Goal: Transaction & Acquisition: Download file/media

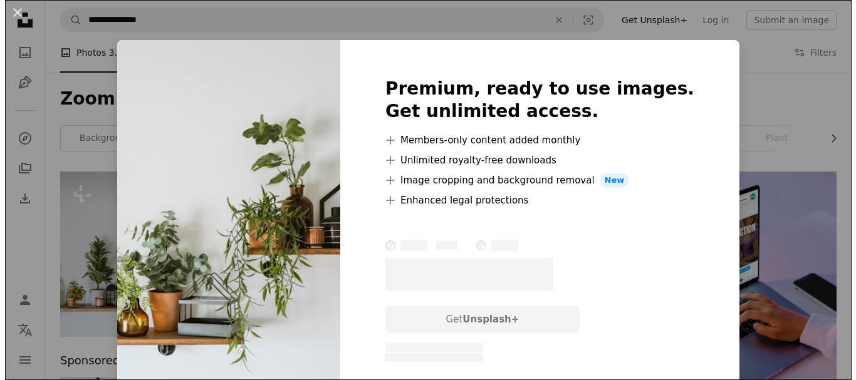
scroll to position [175, 0]
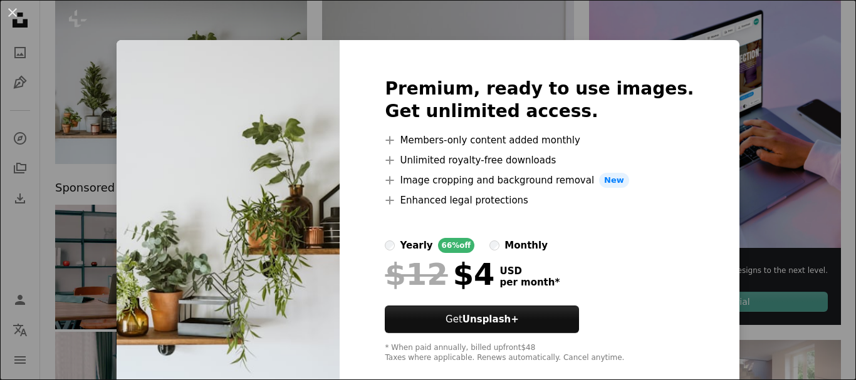
click at [692, 365] on div "Premium, ready to use images. Get unlimited access. A plus sign Members-only co…" at bounding box center [539, 220] width 399 height 361
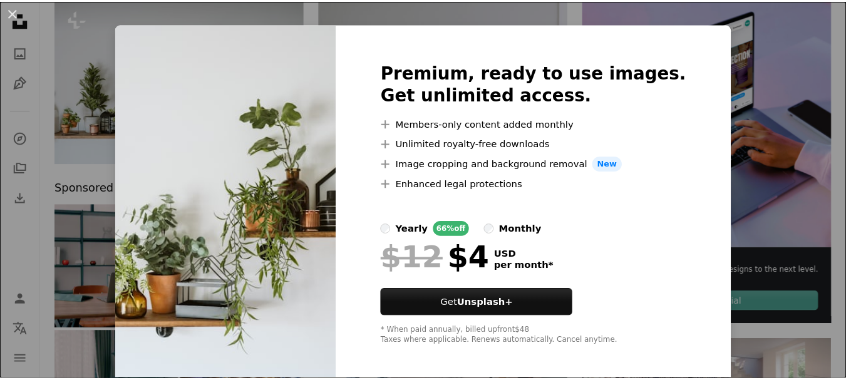
scroll to position [22, 0]
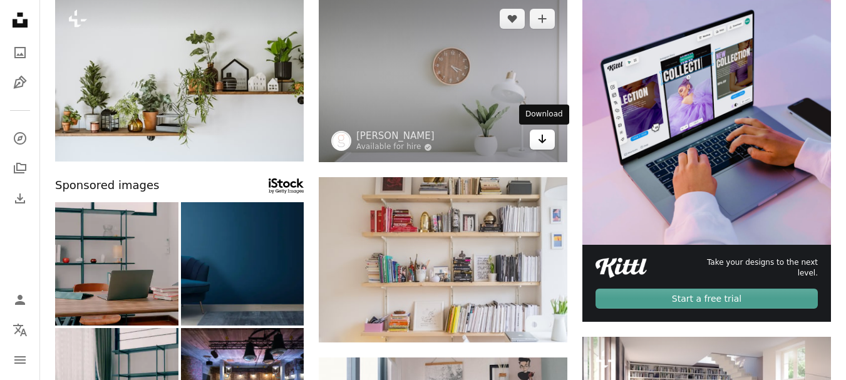
click at [549, 137] on link "Arrow pointing down" at bounding box center [542, 140] width 25 height 20
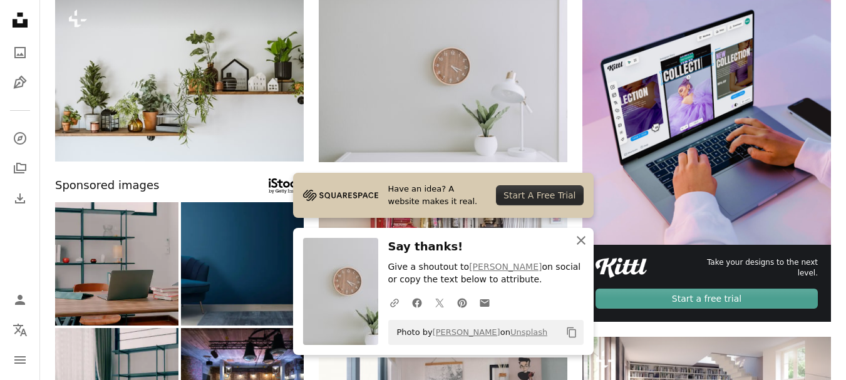
click at [578, 246] on icon "An X shape" at bounding box center [581, 240] width 15 height 15
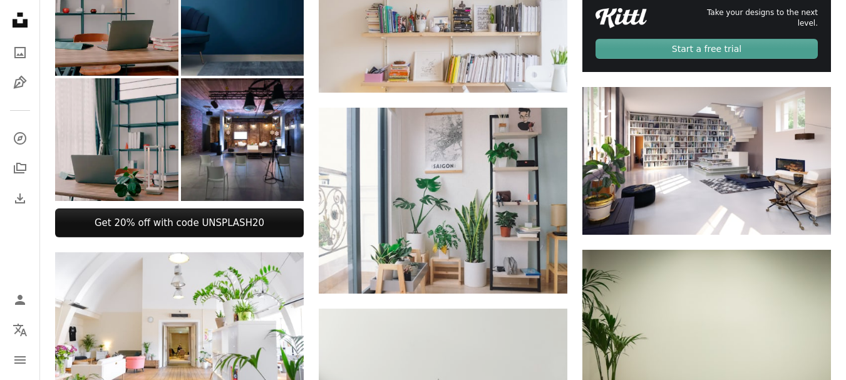
scroll to position [426, 0]
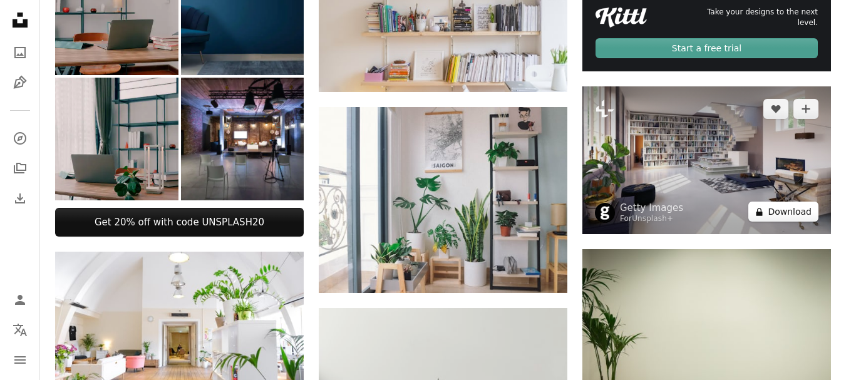
click at [799, 215] on button "A lock Download" at bounding box center [784, 212] width 70 height 20
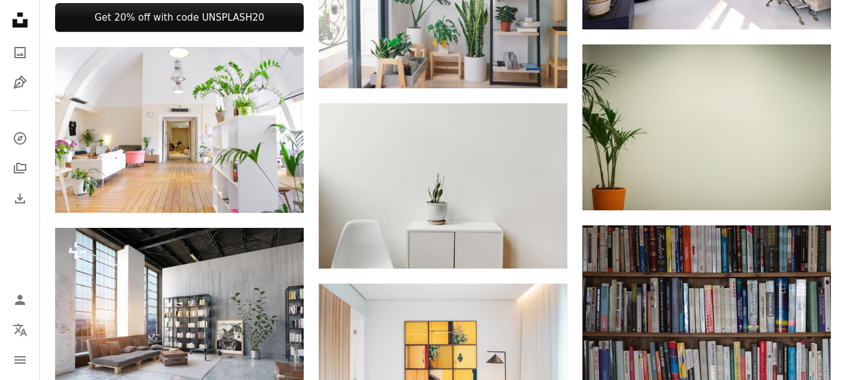
scroll to position [651, 0]
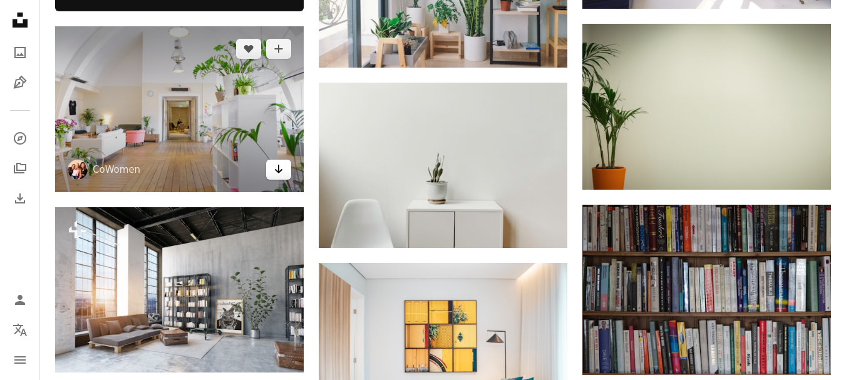
click at [282, 172] on icon "Arrow pointing down" at bounding box center [279, 169] width 10 height 15
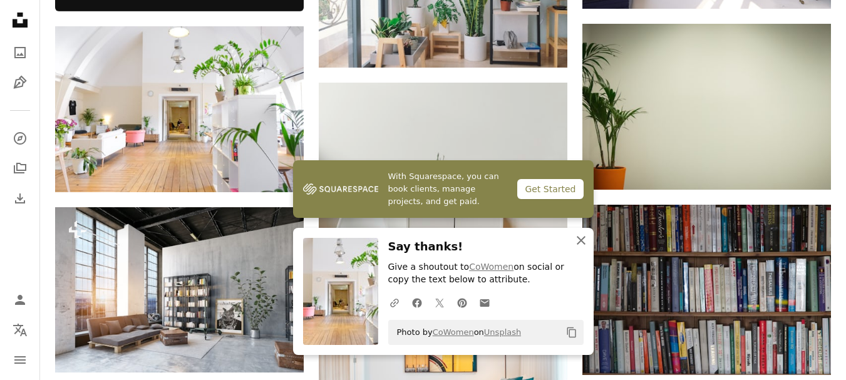
click at [582, 237] on icon "An X shape" at bounding box center [581, 240] width 15 height 15
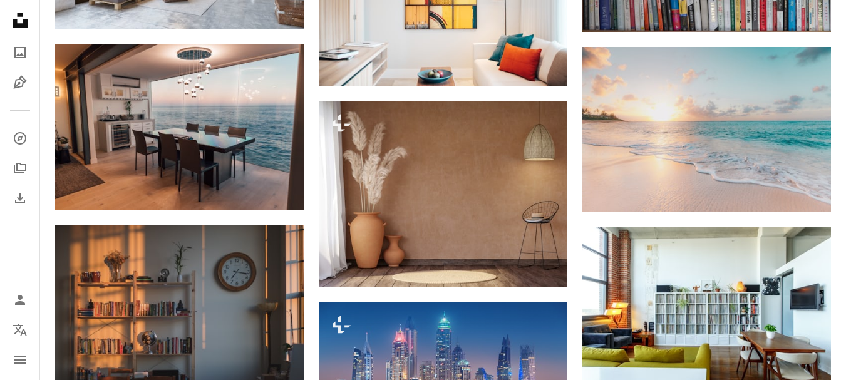
scroll to position [1002, 0]
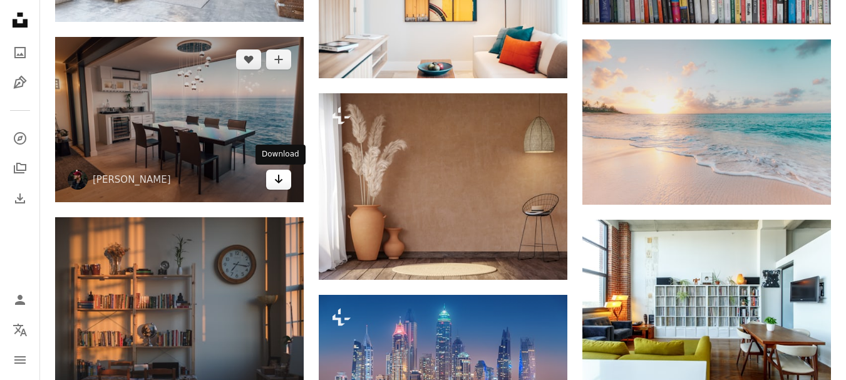
click at [282, 181] on icon "Arrow pointing down" at bounding box center [279, 179] width 10 height 15
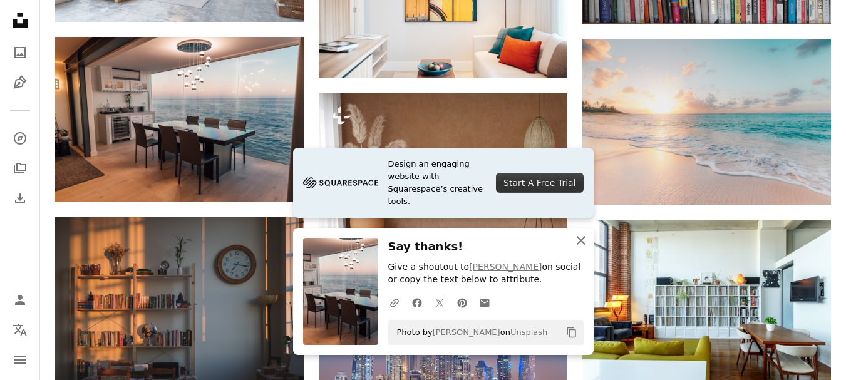
click at [582, 237] on icon "An X shape" at bounding box center [581, 240] width 15 height 15
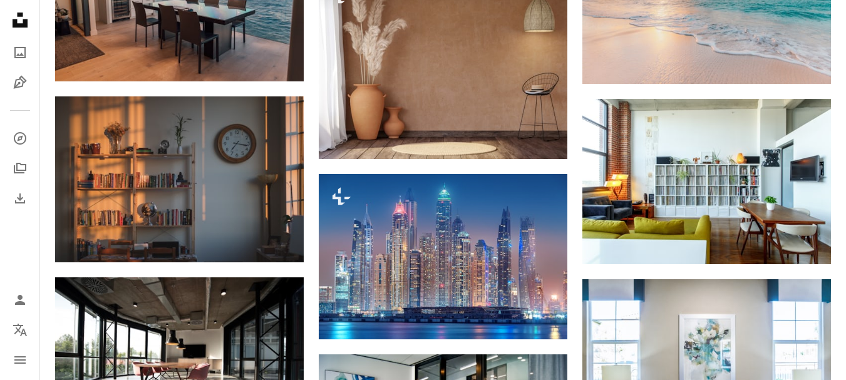
scroll to position [1128, 0]
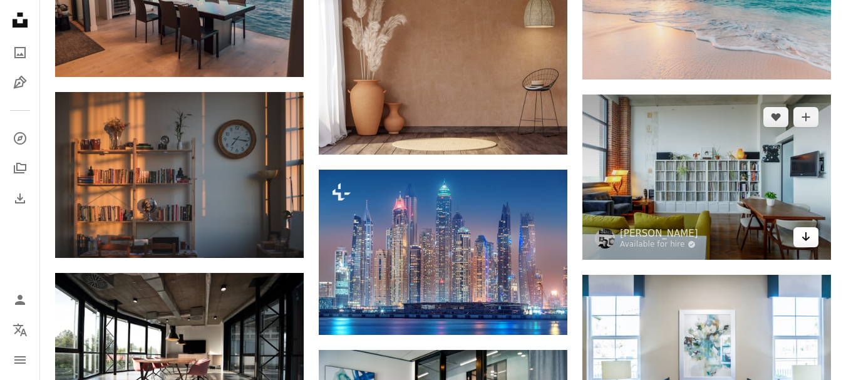
click at [811, 241] on icon "Arrow pointing down" at bounding box center [806, 236] width 10 height 15
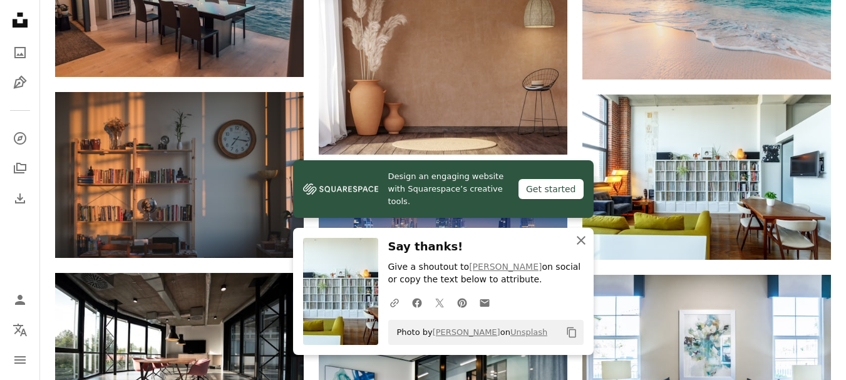
click at [586, 237] on icon "An X shape" at bounding box center [581, 240] width 15 height 15
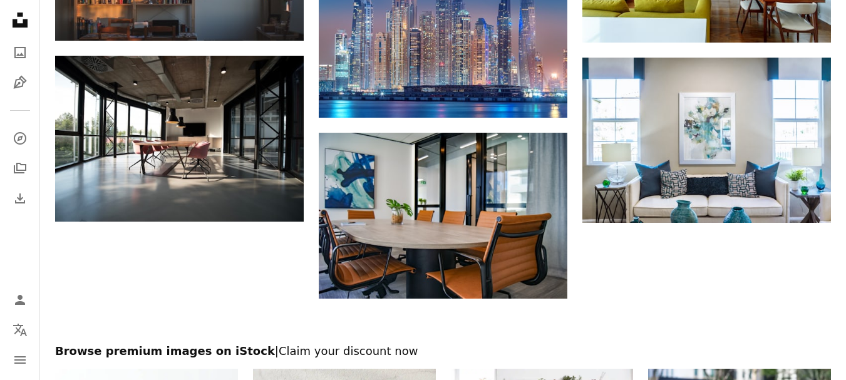
scroll to position [1353, 0]
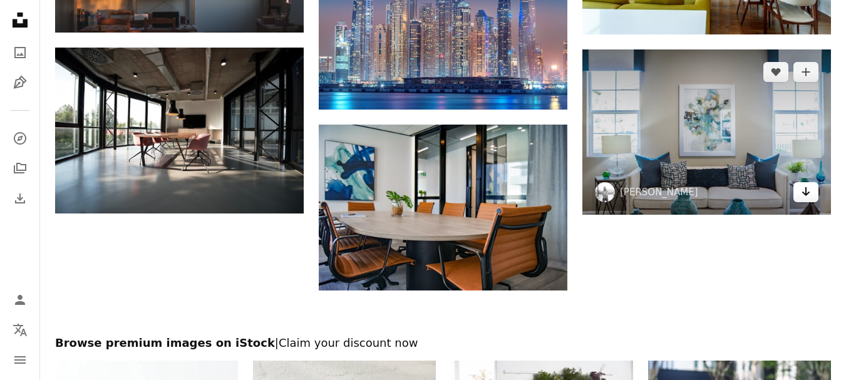
click at [807, 189] on icon "Download" at bounding box center [806, 191] width 8 height 9
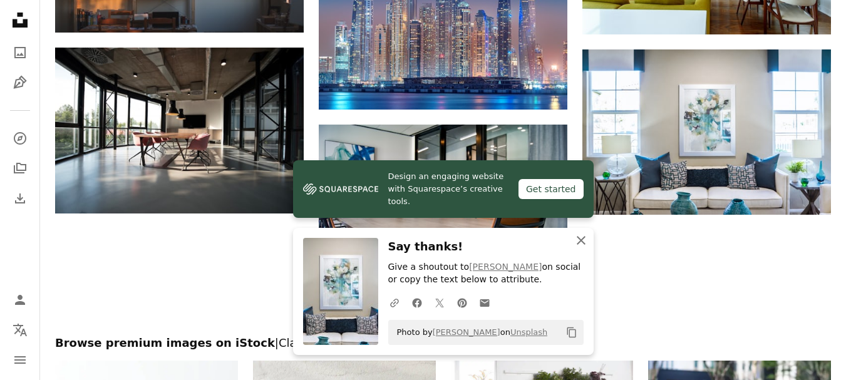
click at [582, 241] on icon "button" at bounding box center [581, 240] width 9 height 9
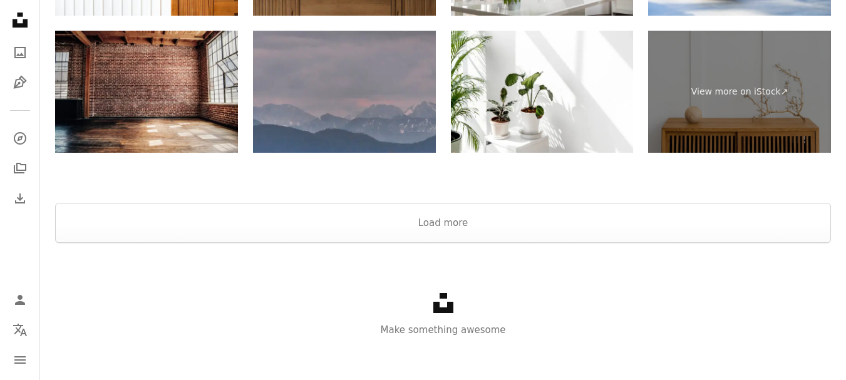
scroll to position [1827, 0]
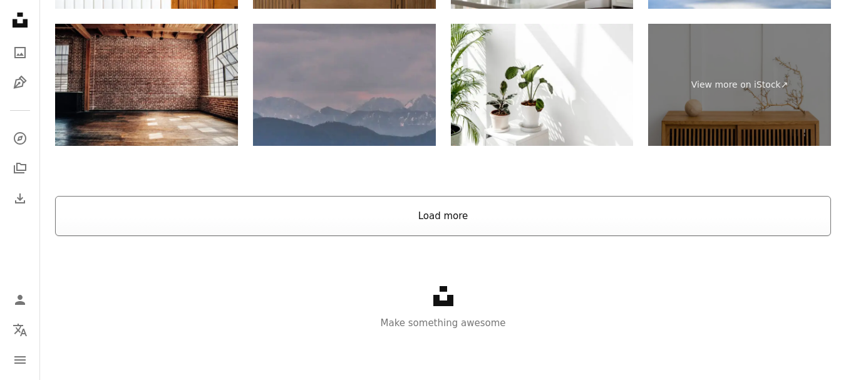
click at [455, 222] on button "Load more" at bounding box center [443, 216] width 776 height 40
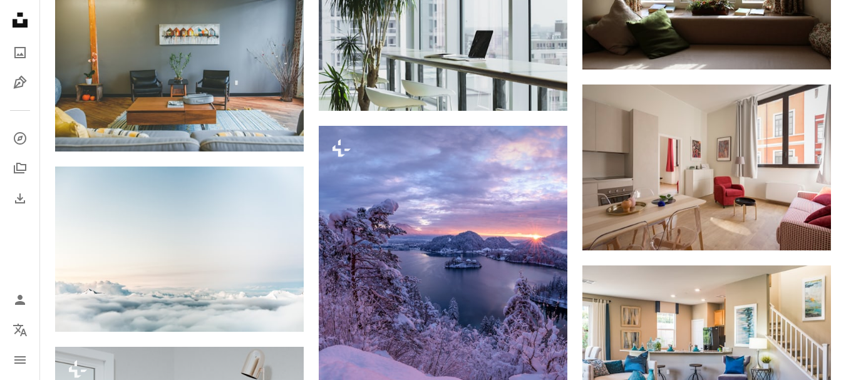
scroll to position [4774, 0]
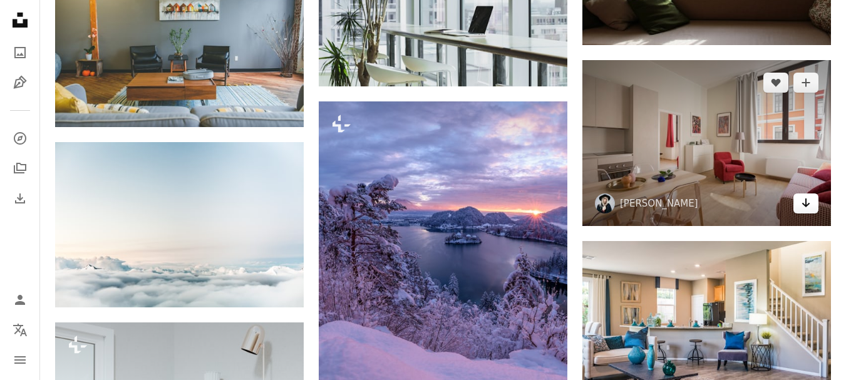
click at [805, 203] on icon "Arrow pointing down" at bounding box center [806, 202] width 10 height 15
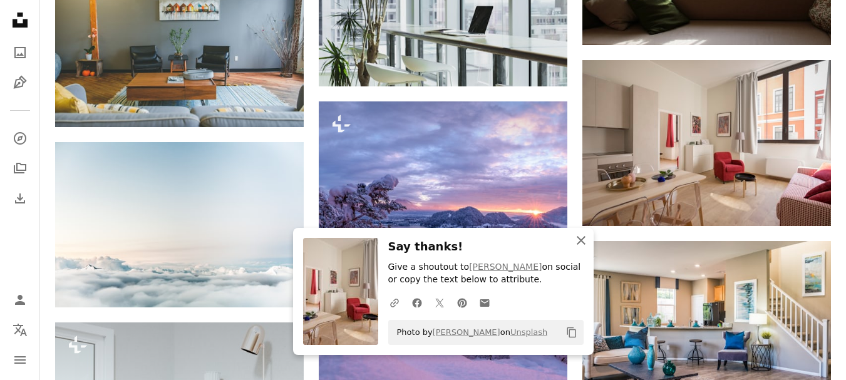
click at [584, 239] on icon "An X shape" at bounding box center [581, 240] width 15 height 15
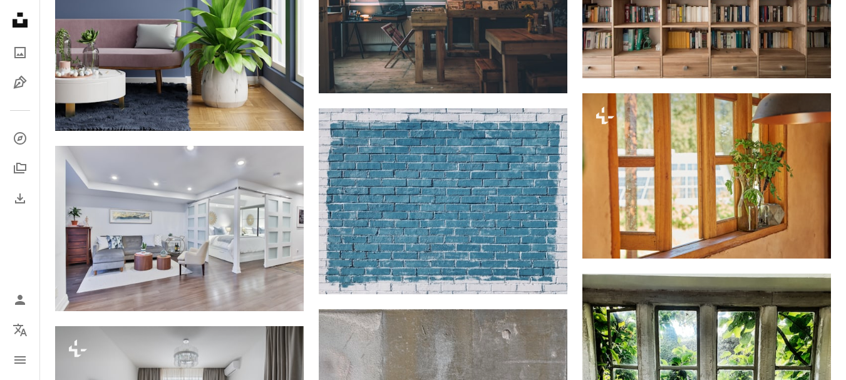
scroll to position [6954, 0]
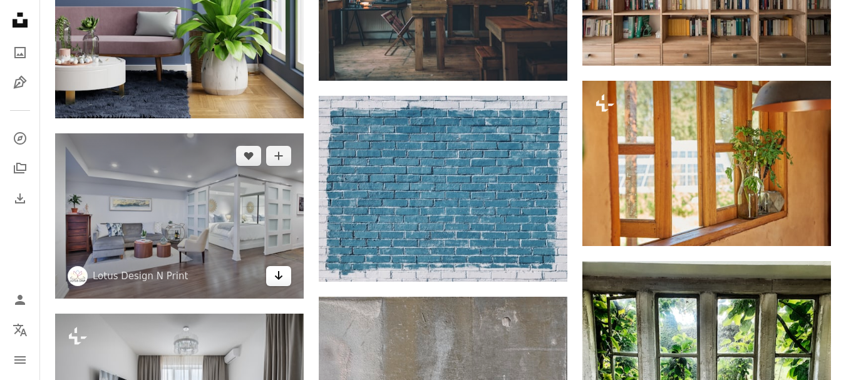
click at [281, 277] on icon "Download" at bounding box center [279, 275] width 8 height 9
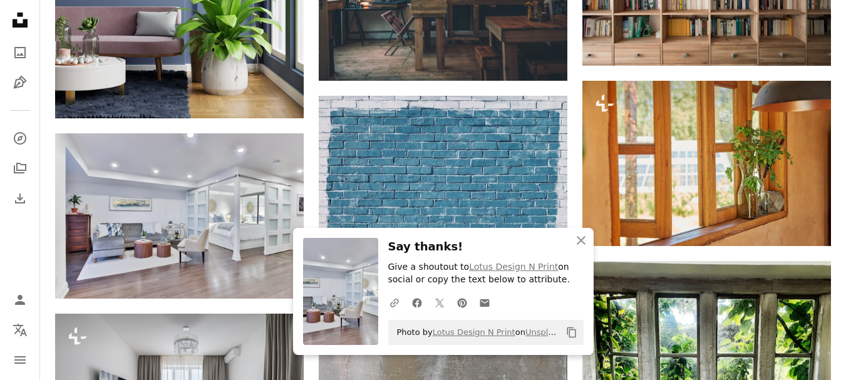
click at [452, 266] on p "Give a shoutout to Lotus Design N Print on social or copy the text below to att…" at bounding box center [485, 273] width 195 height 25
click at [583, 240] on icon "An X shape" at bounding box center [581, 240] width 15 height 15
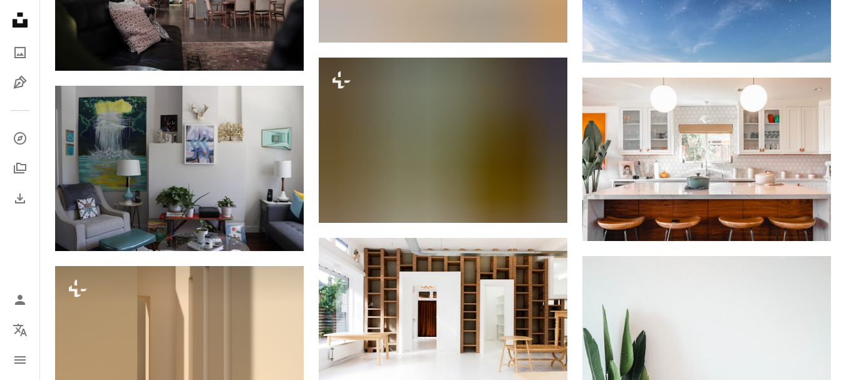
scroll to position [7580, 0]
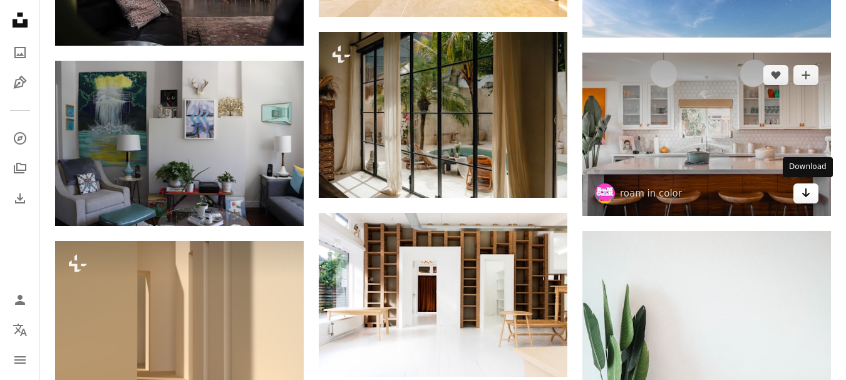
click at [815, 195] on link "Arrow pointing down" at bounding box center [806, 194] width 25 height 20
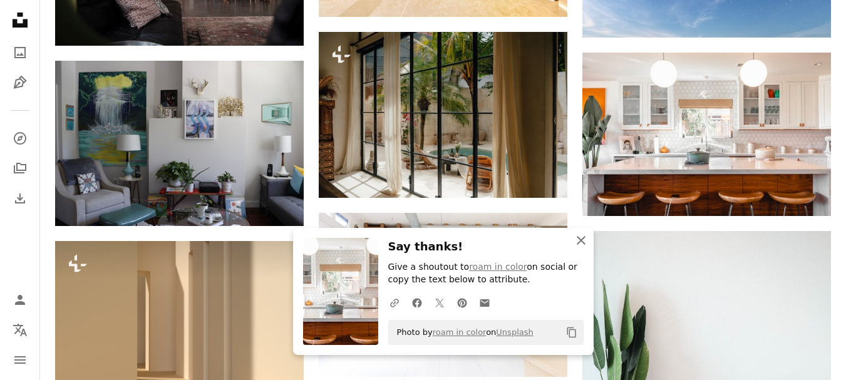
click at [581, 242] on icon "An X shape" at bounding box center [581, 240] width 15 height 15
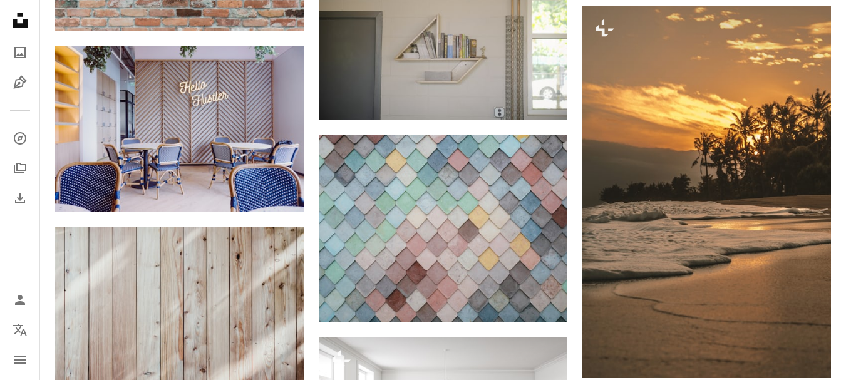
scroll to position [8758, 0]
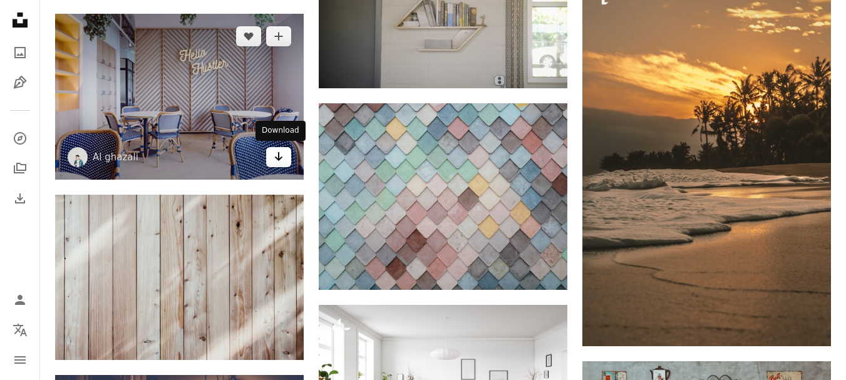
click at [281, 159] on icon "Arrow pointing down" at bounding box center [279, 156] width 10 height 15
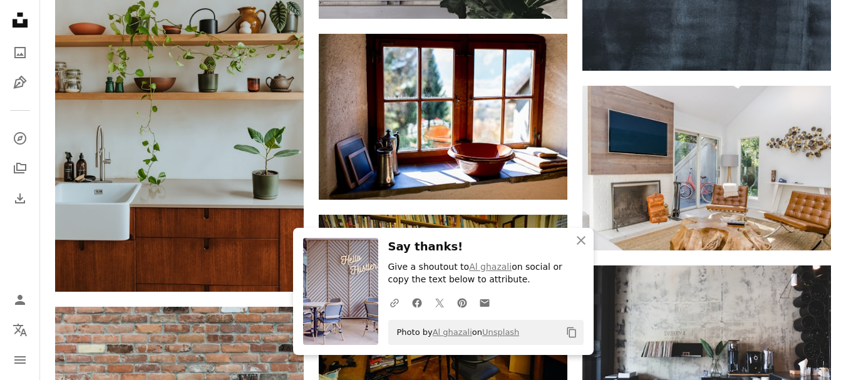
scroll to position [8274, 0]
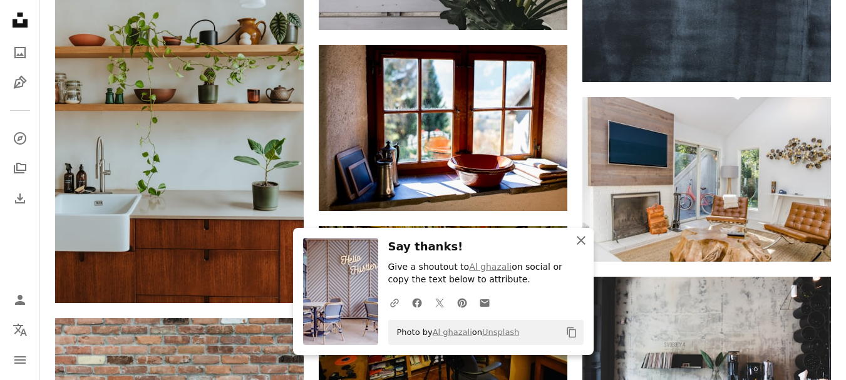
click at [584, 241] on icon "An X shape" at bounding box center [581, 240] width 15 height 15
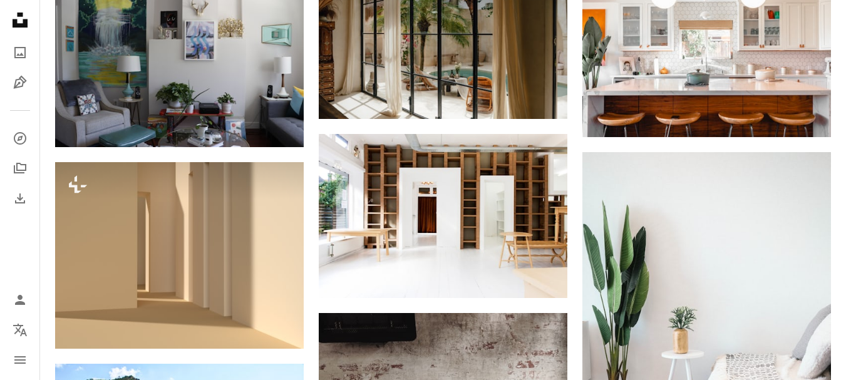
scroll to position [7647, 0]
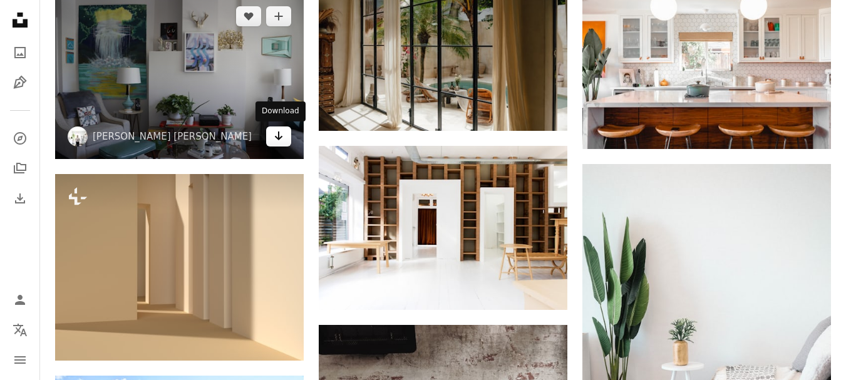
click at [286, 140] on link "Arrow pointing down" at bounding box center [278, 137] width 25 height 20
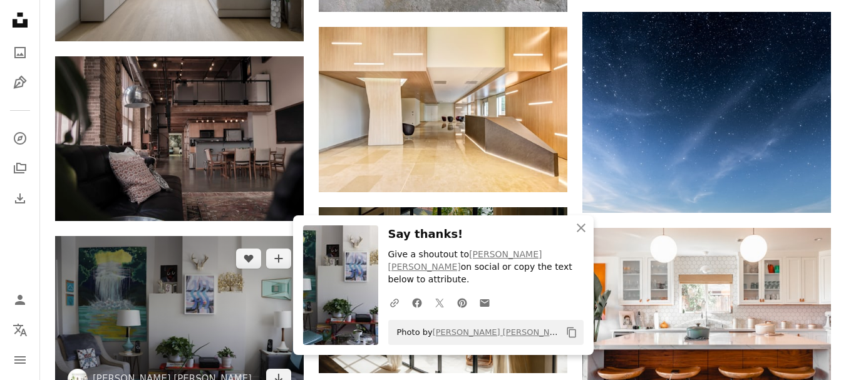
scroll to position [7397, 0]
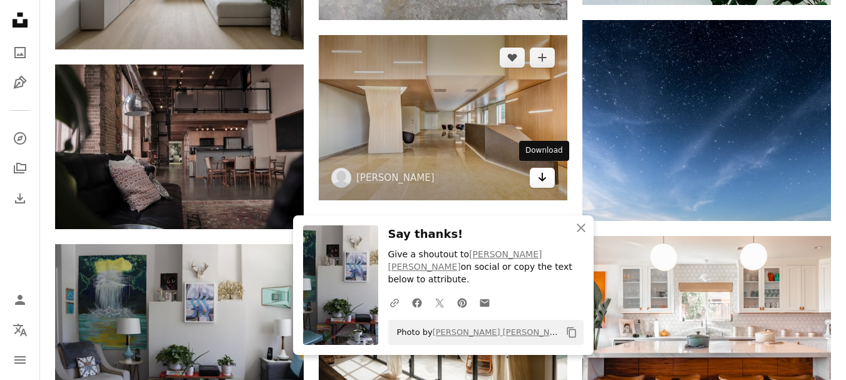
click at [547, 182] on link "Arrow pointing down" at bounding box center [542, 178] width 25 height 20
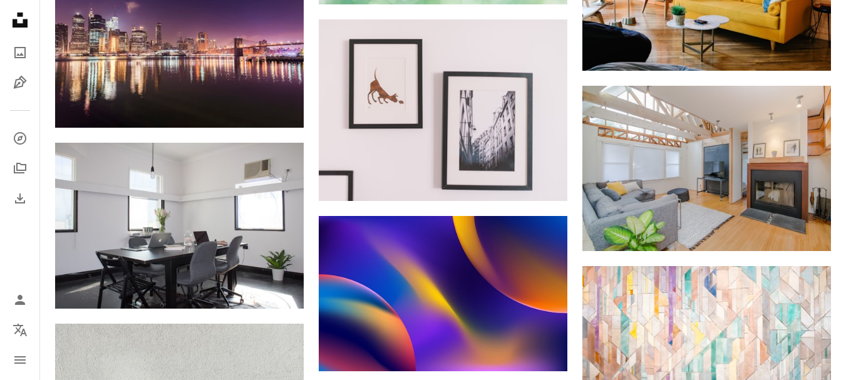
scroll to position [9810, 0]
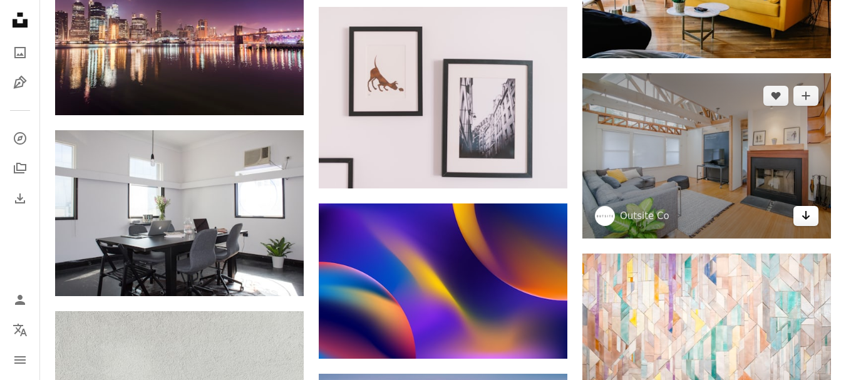
click at [806, 214] on icon "Download" at bounding box center [806, 215] width 8 height 9
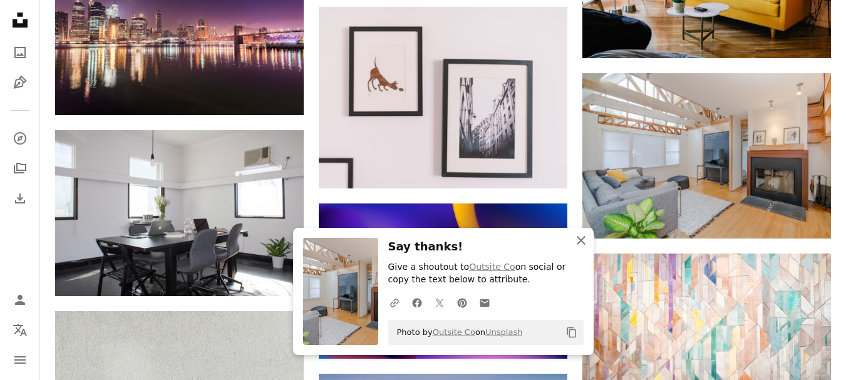
click at [582, 241] on icon "button" at bounding box center [581, 240] width 9 height 9
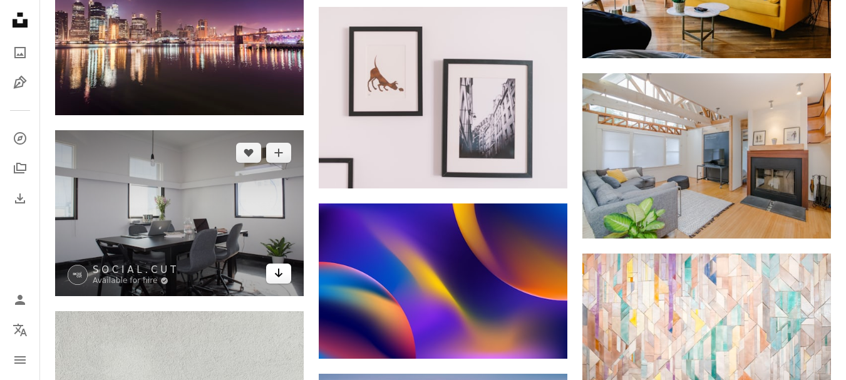
click at [282, 273] on icon "Download" at bounding box center [279, 273] width 8 height 9
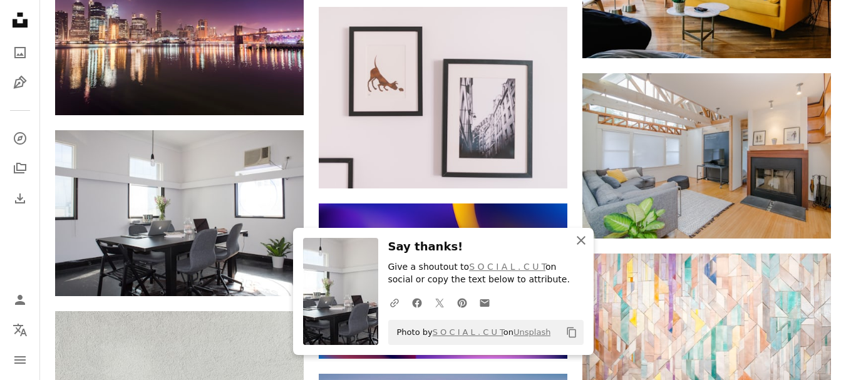
click at [574, 239] on icon "An X shape" at bounding box center [581, 240] width 15 height 15
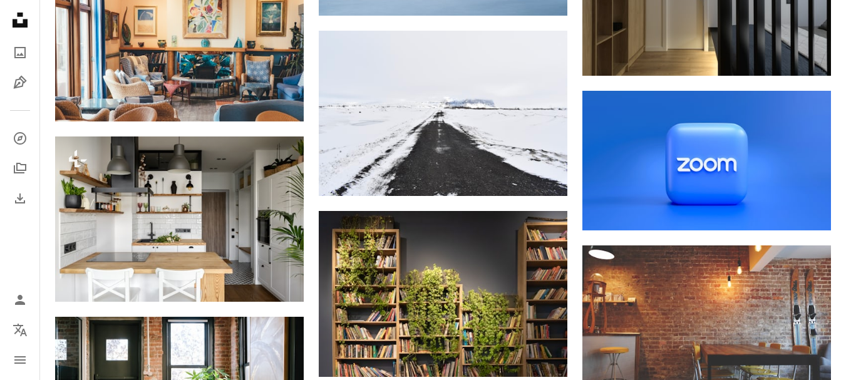
scroll to position [10336, 0]
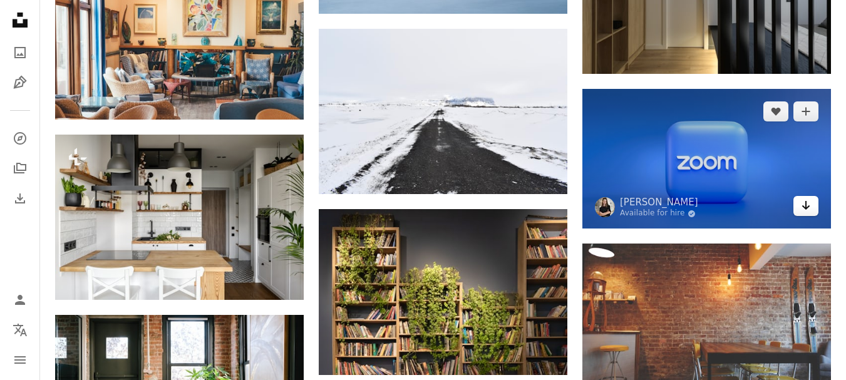
click at [812, 214] on link "Arrow pointing down" at bounding box center [806, 206] width 25 height 20
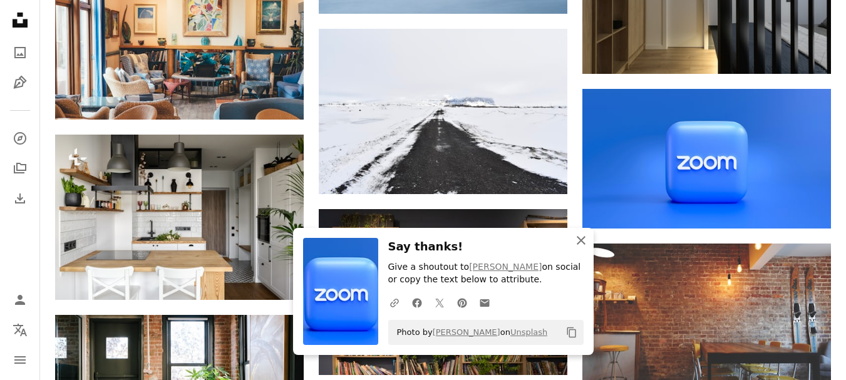
click at [581, 242] on icon "An X shape" at bounding box center [581, 240] width 15 height 15
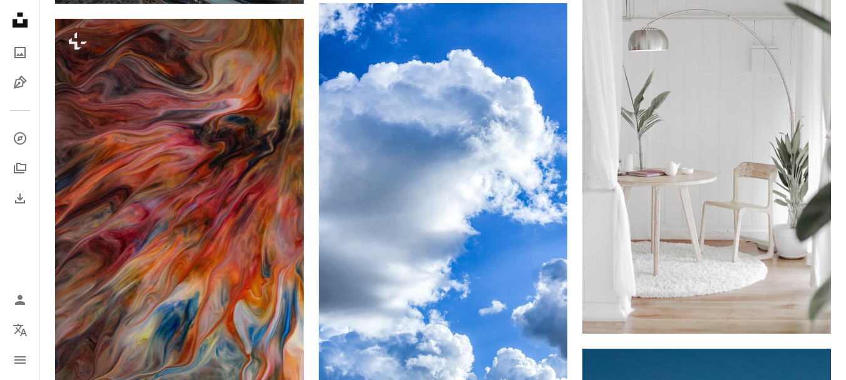
scroll to position [13268, 0]
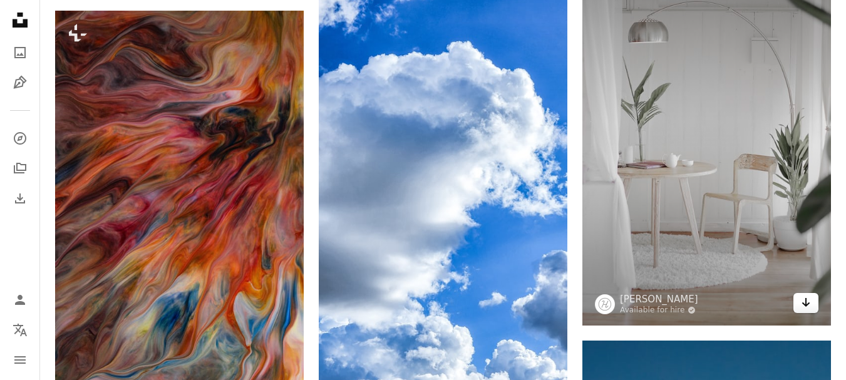
click at [801, 299] on link "Arrow pointing down" at bounding box center [806, 303] width 25 height 20
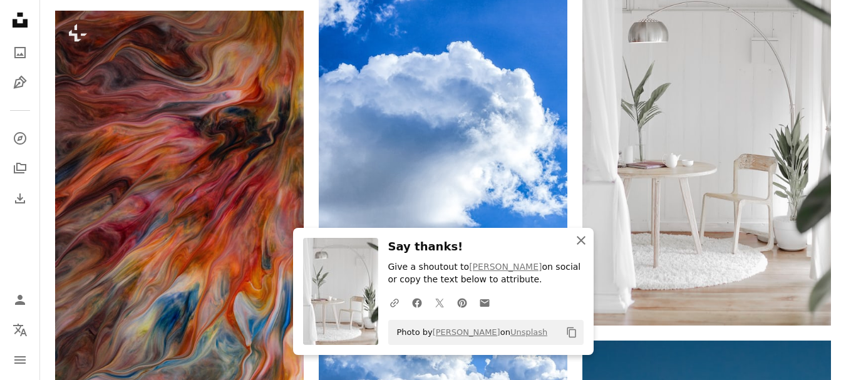
click at [580, 240] on icon "button" at bounding box center [581, 240] width 9 height 9
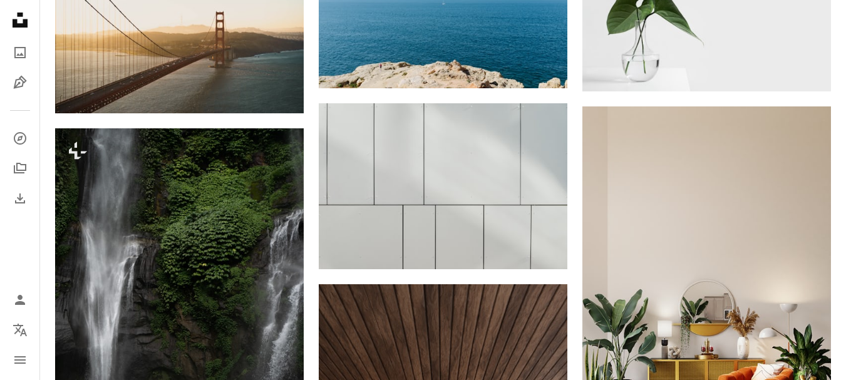
scroll to position [16049, 0]
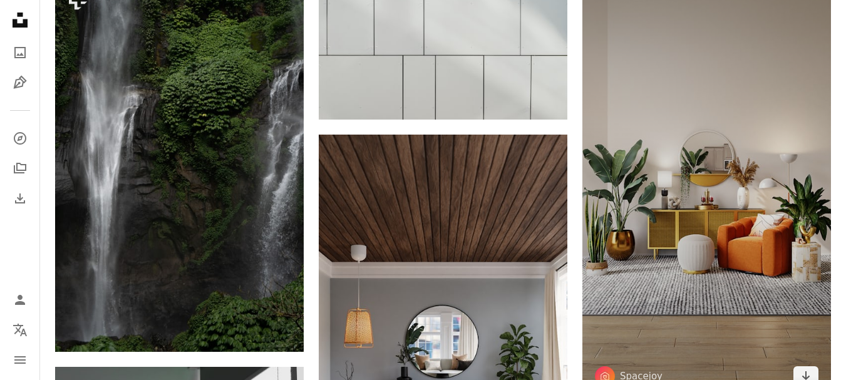
click at [785, 259] on img at bounding box center [707, 178] width 249 height 442
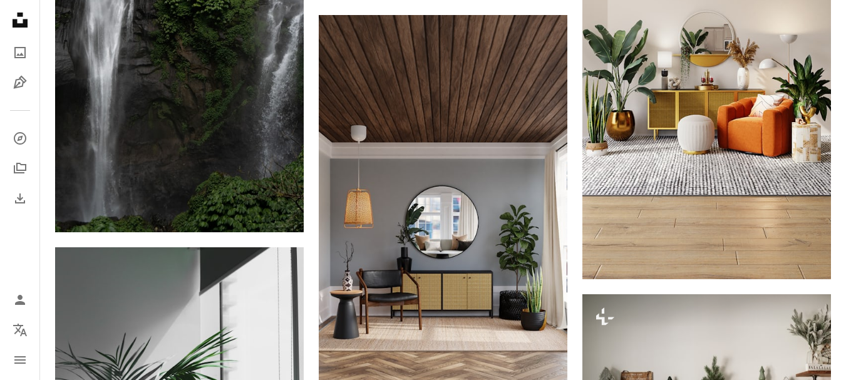
scroll to position [16174, 0]
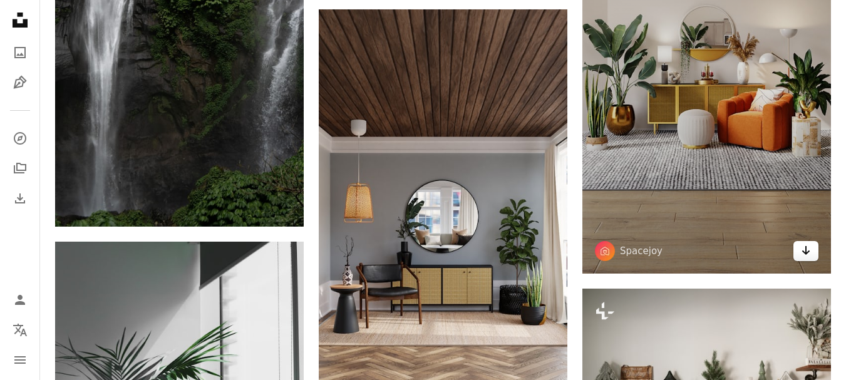
click at [811, 253] on icon "Arrow pointing down" at bounding box center [806, 250] width 10 height 15
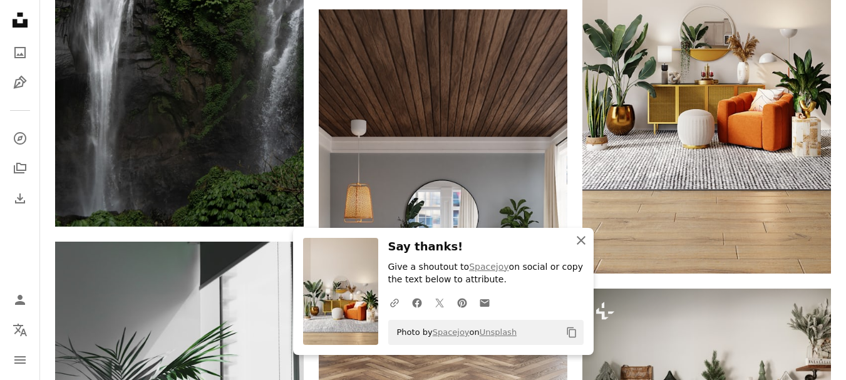
click at [576, 241] on icon "An X shape" at bounding box center [581, 240] width 15 height 15
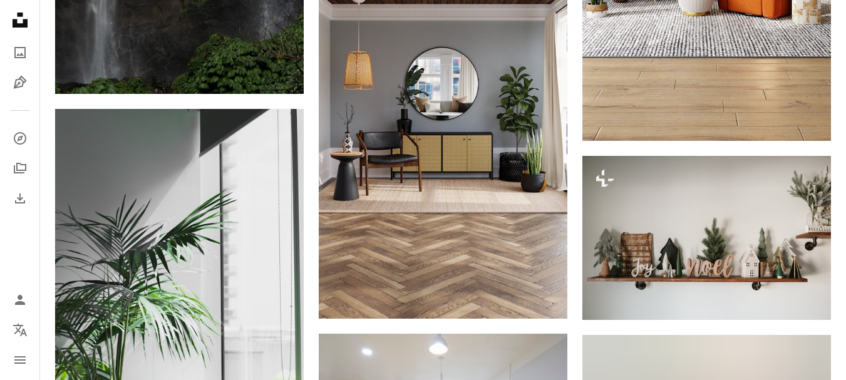
scroll to position [16325, 0]
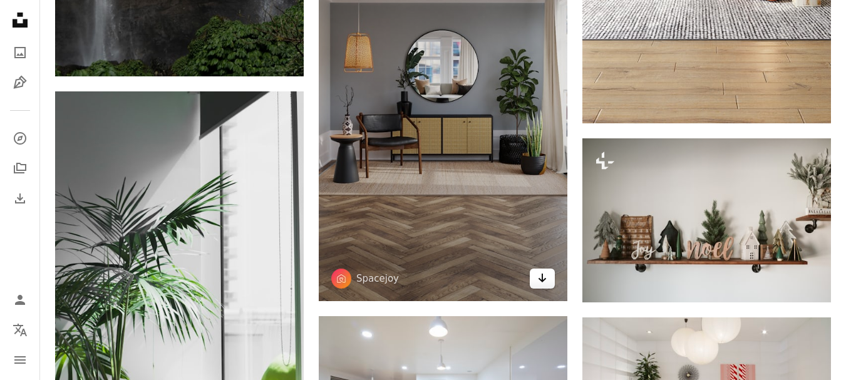
click at [549, 279] on link "Arrow pointing down" at bounding box center [542, 279] width 25 height 20
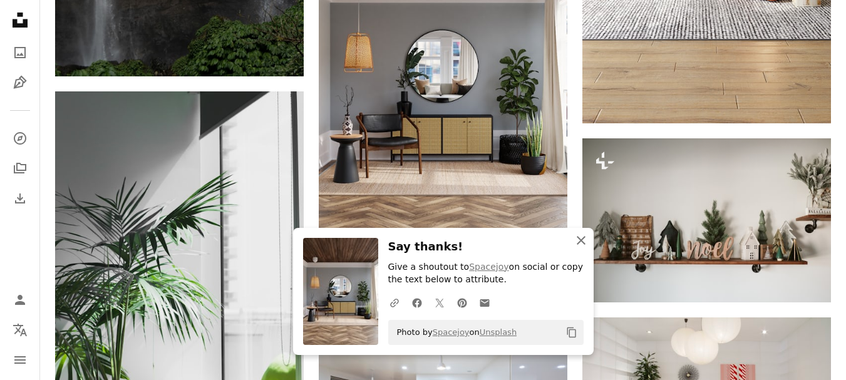
click at [581, 245] on icon "An X shape" at bounding box center [581, 240] width 15 height 15
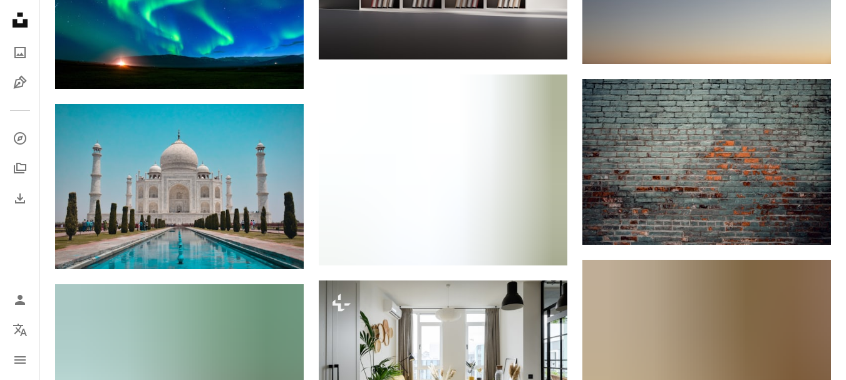
scroll to position [17460, 0]
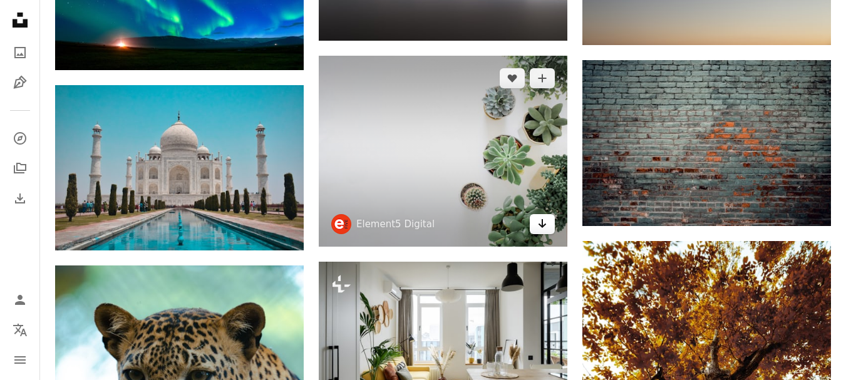
click at [544, 226] on icon "Arrow pointing down" at bounding box center [542, 223] width 10 height 15
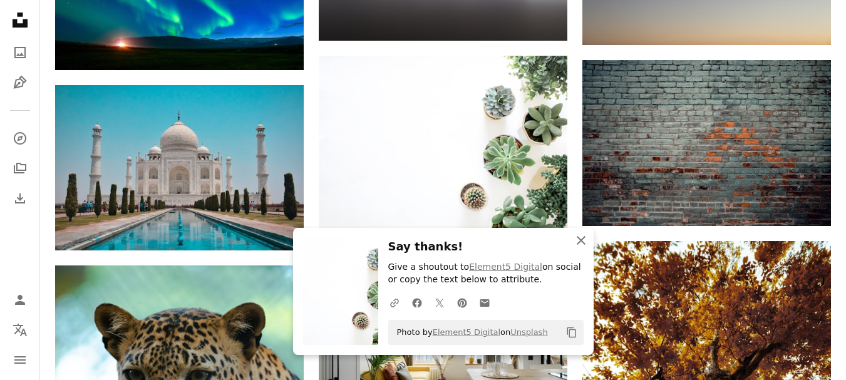
click at [583, 246] on icon "An X shape" at bounding box center [581, 240] width 15 height 15
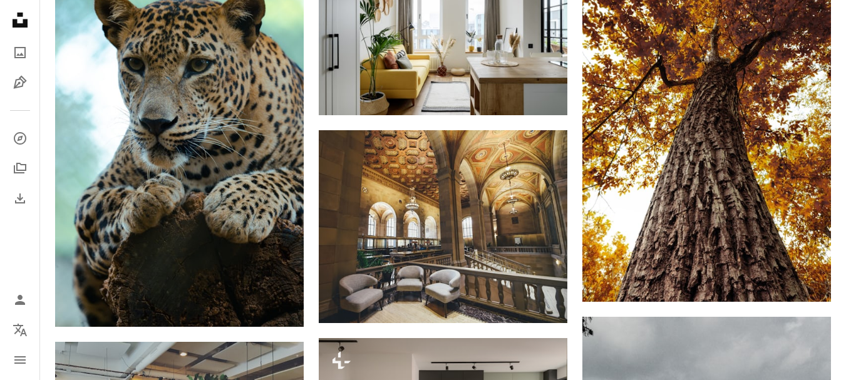
scroll to position [17786, 0]
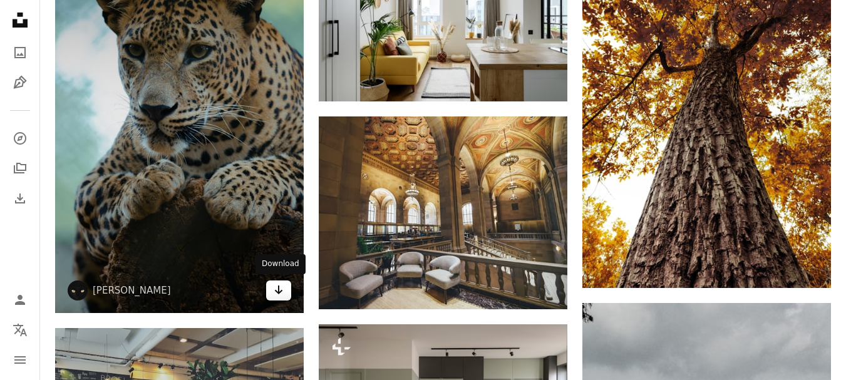
click at [276, 293] on icon "Arrow pointing down" at bounding box center [279, 290] width 10 height 15
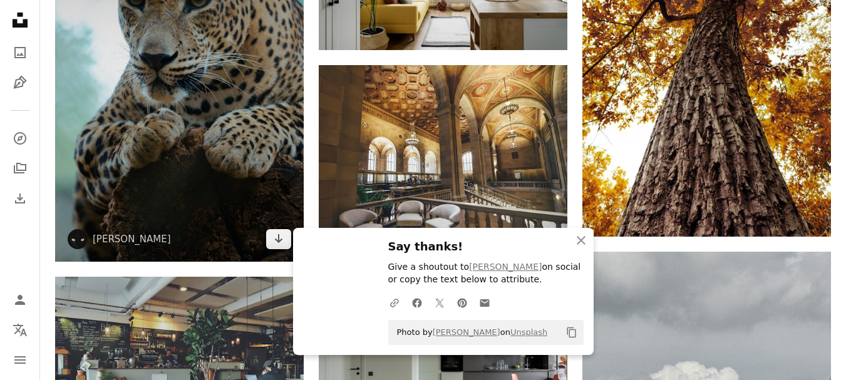
scroll to position [17861, 0]
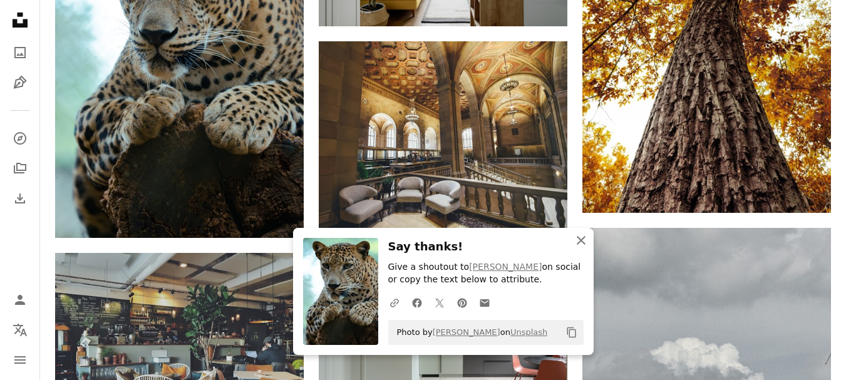
click at [585, 239] on icon "An X shape" at bounding box center [581, 240] width 15 height 15
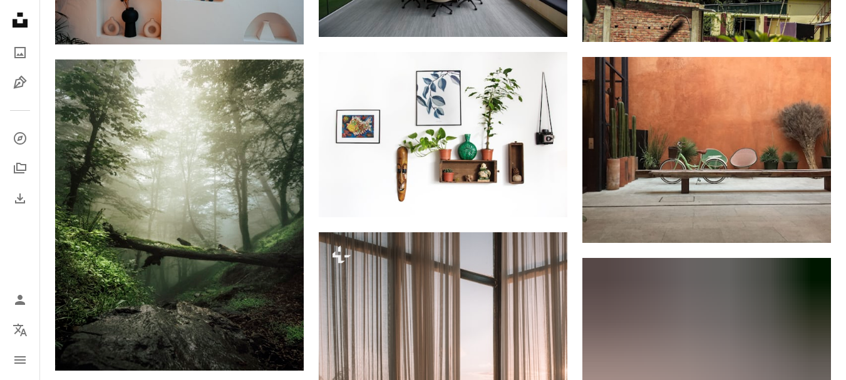
scroll to position [18413, 0]
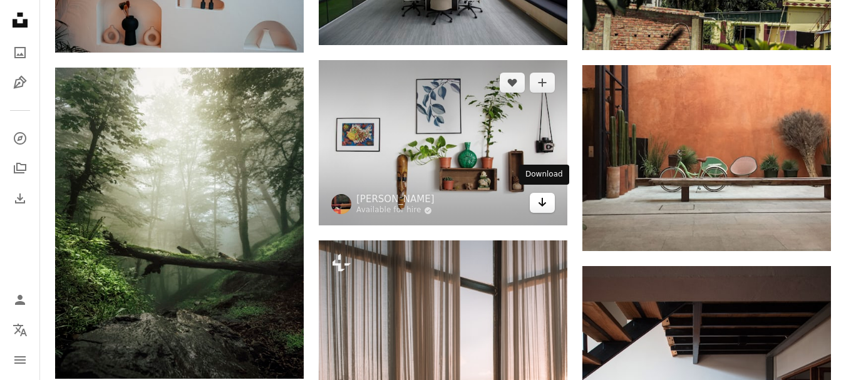
click at [547, 202] on link "Arrow pointing down" at bounding box center [542, 203] width 25 height 20
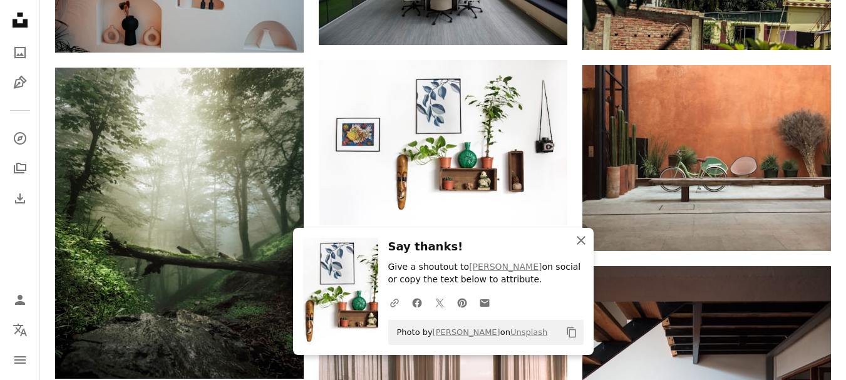
click at [580, 241] on icon "button" at bounding box center [581, 240] width 9 height 9
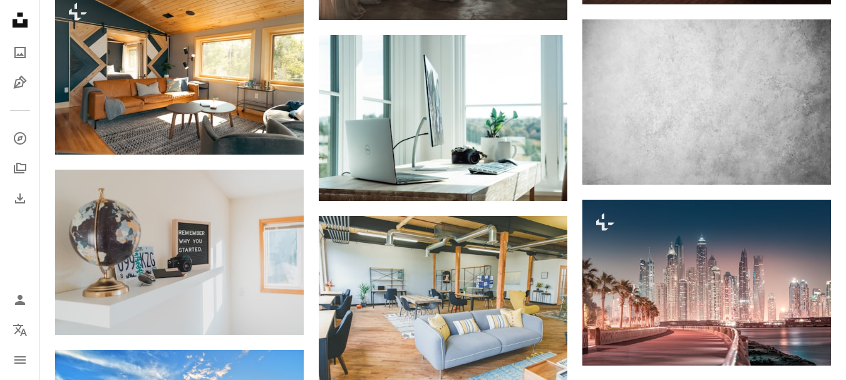
scroll to position [19014, 0]
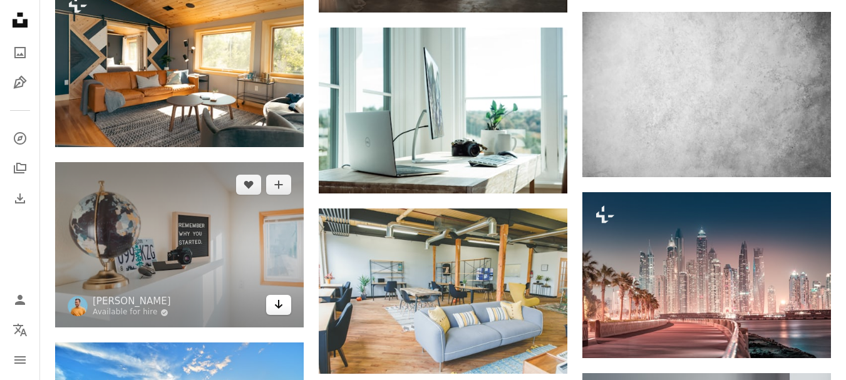
click at [284, 304] on link "Arrow pointing down" at bounding box center [278, 305] width 25 height 20
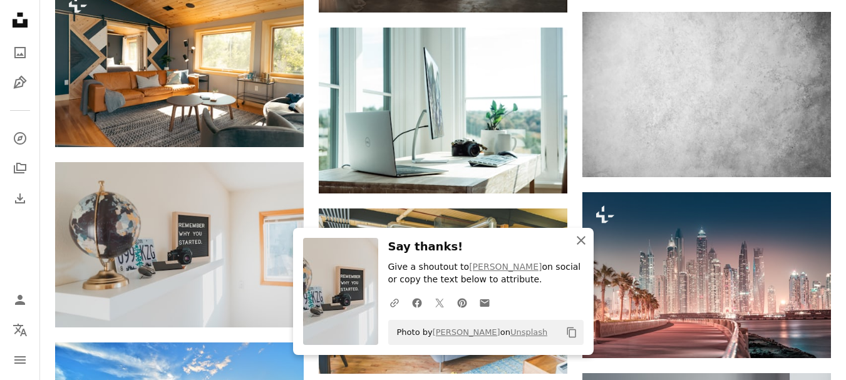
click at [584, 239] on icon "An X shape" at bounding box center [581, 240] width 15 height 15
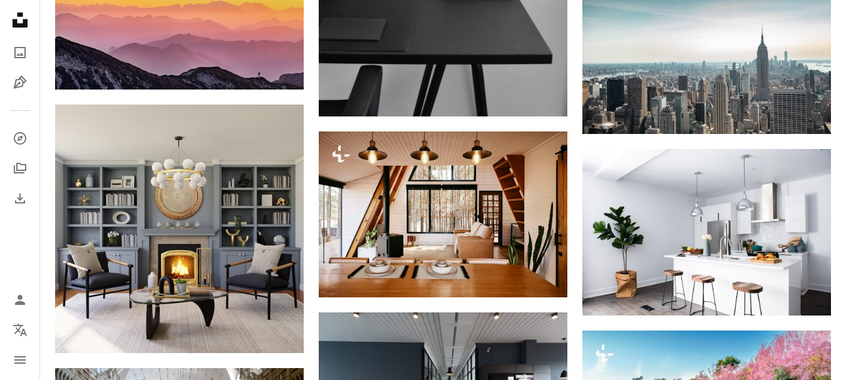
scroll to position [20918, 0]
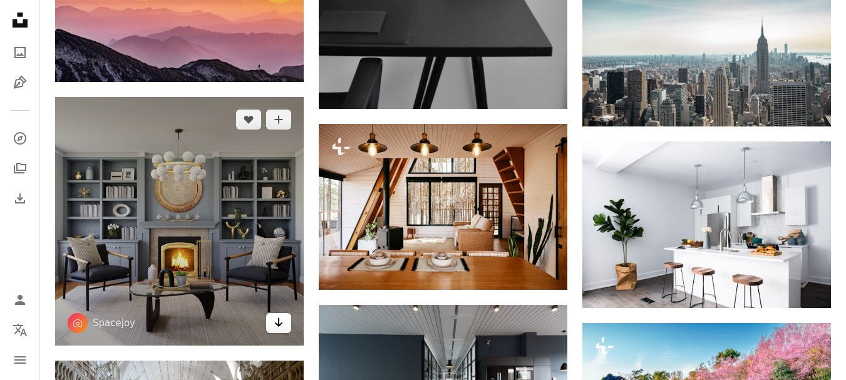
click at [280, 316] on icon "Arrow pointing down" at bounding box center [279, 322] width 10 height 15
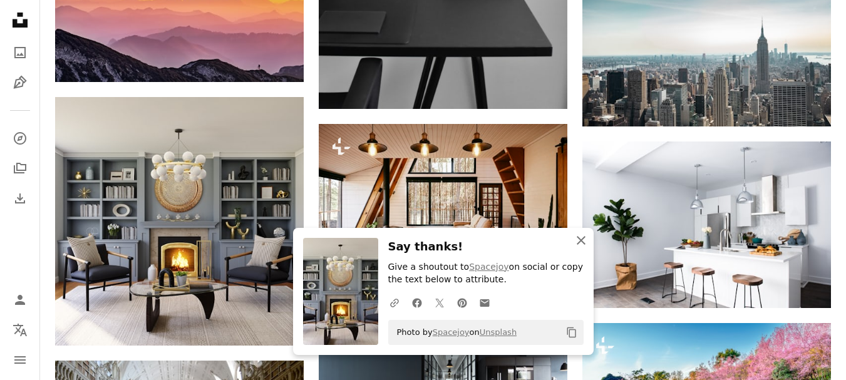
click at [579, 241] on icon "An X shape" at bounding box center [581, 240] width 15 height 15
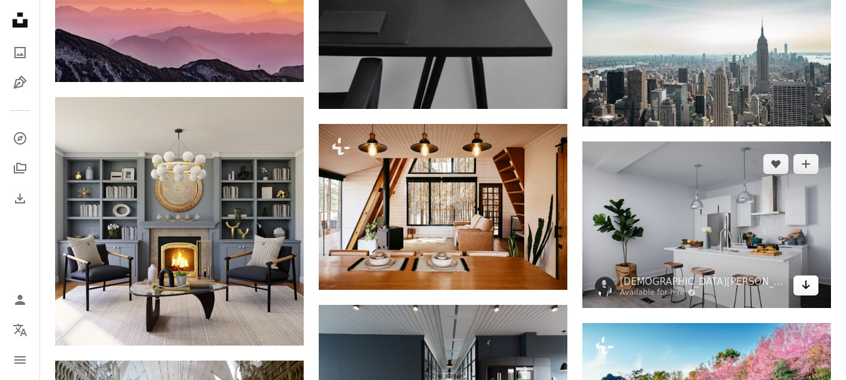
click at [812, 289] on link "Arrow pointing down" at bounding box center [806, 286] width 25 height 20
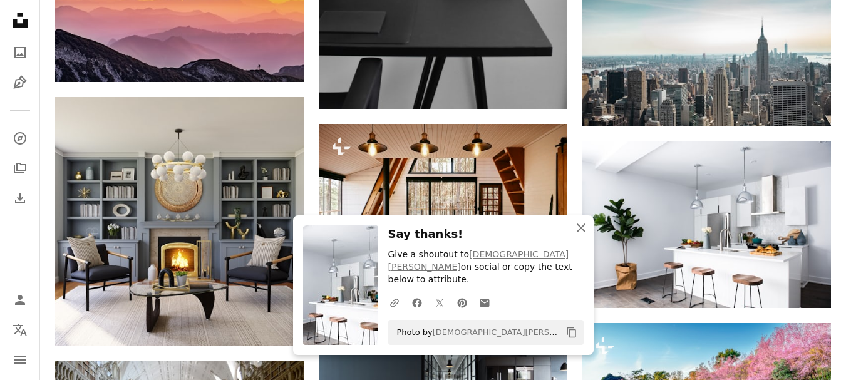
click at [583, 236] on icon "An X shape" at bounding box center [581, 227] width 15 height 15
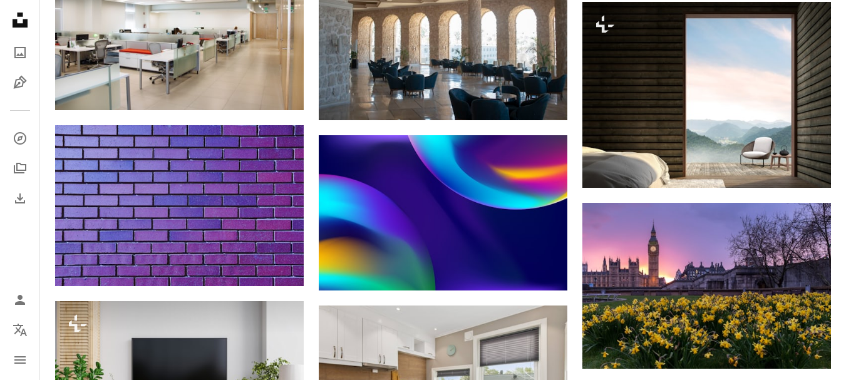
scroll to position [24977, 0]
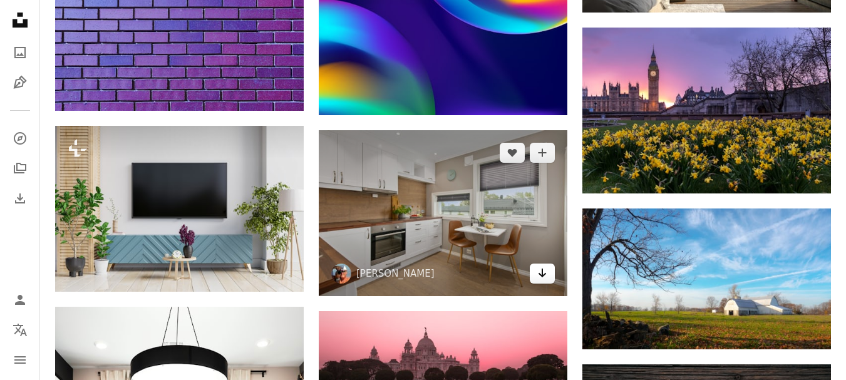
click at [551, 271] on link "Arrow pointing down" at bounding box center [542, 274] width 25 height 20
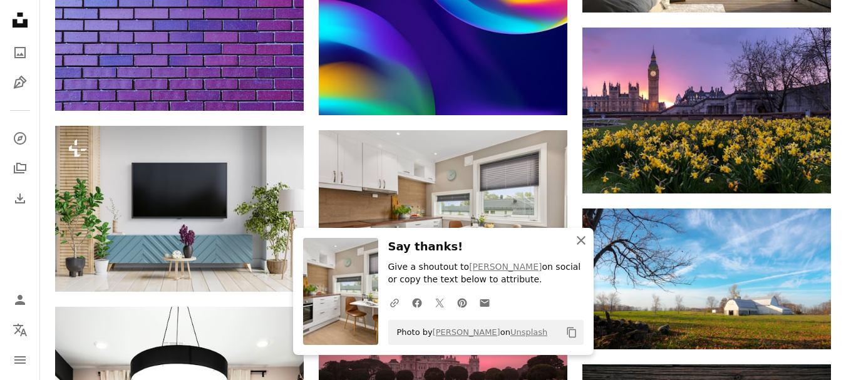
click at [580, 242] on icon "An X shape" at bounding box center [581, 240] width 15 height 15
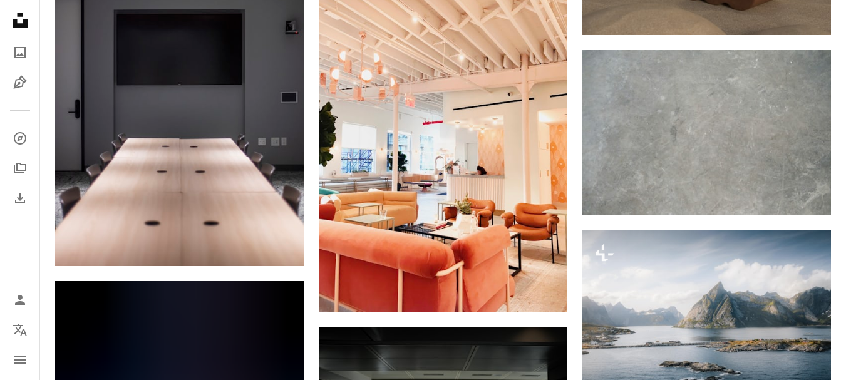
scroll to position [31793, 0]
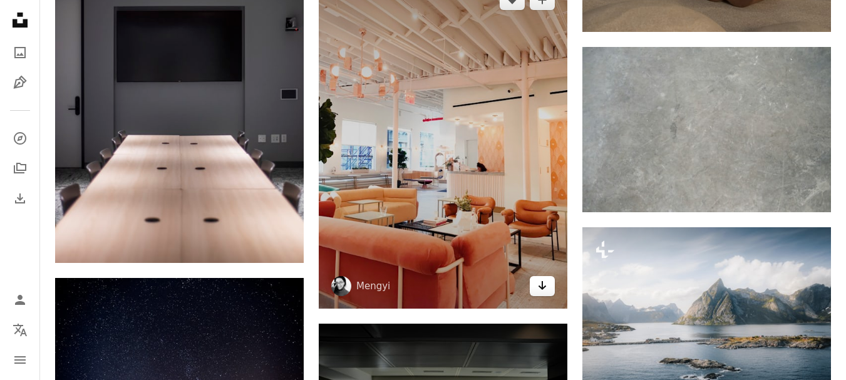
click at [548, 286] on link "Arrow pointing down" at bounding box center [542, 286] width 25 height 20
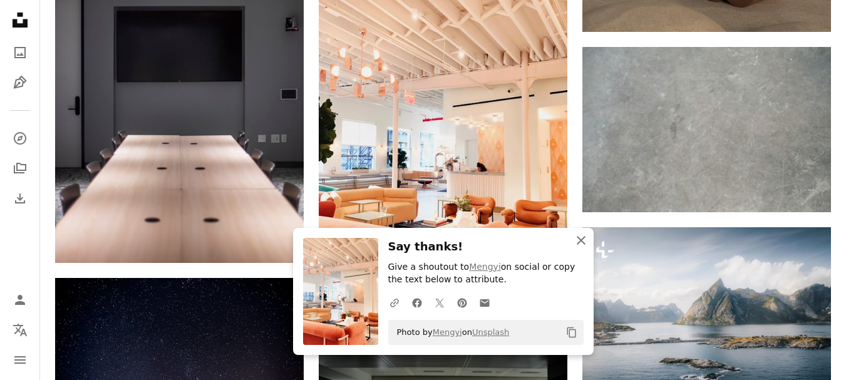
click at [575, 241] on icon "An X shape" at bounding box center [581, 240] width 15 height 15
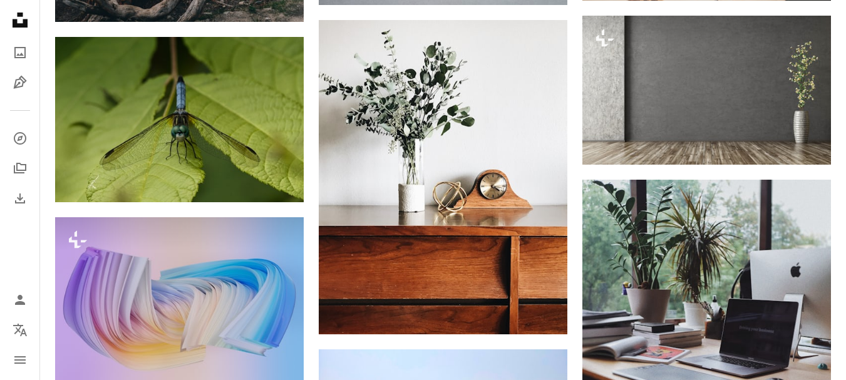
scroll to position [35125, 0]
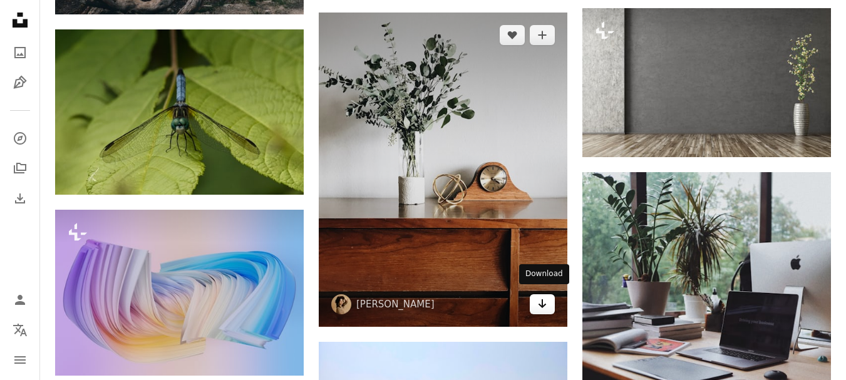
click at [550, 303] on link "Arrow pointing down" at bounding box center [542, 304] width 25 height 20
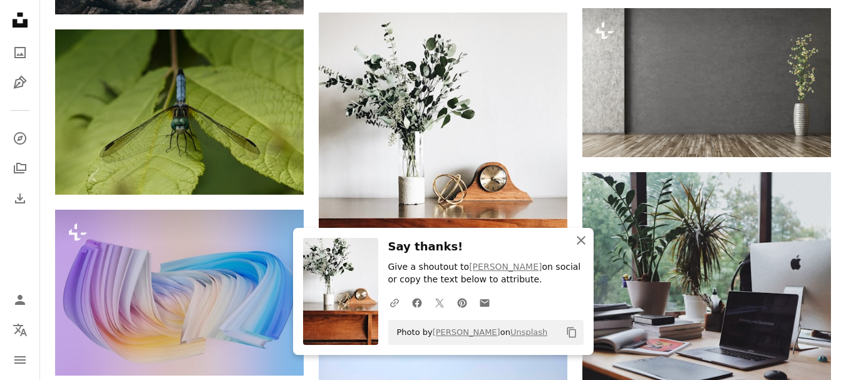
click at [581, 245] on icon "An X shape" at bounding box center [581, 240] width 15 height 15
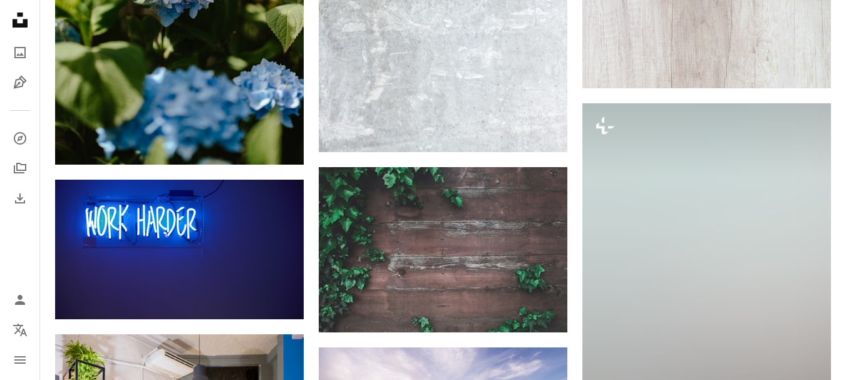
scroll to position [35952, 0]
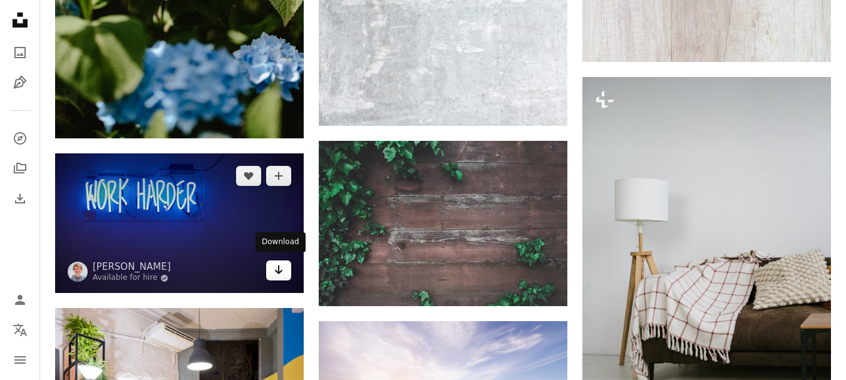
click at [285, 269] on link "Arrow pointing down" at bounding box center [278, 271] width 25 height 20
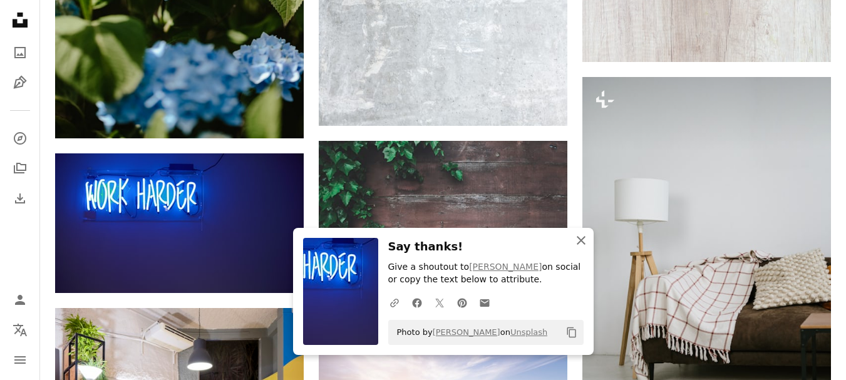
click at [578, 241] on icon "An X shape" at bounding box center [581, 240] width 15 height 15
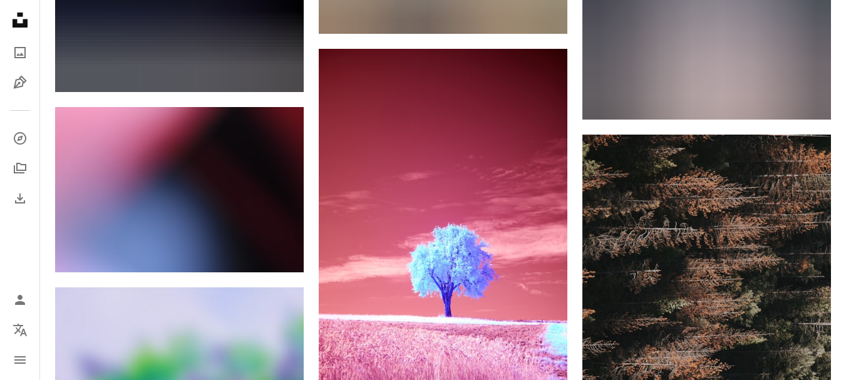
scroll to position [99902, 0]
